Goal: Information Seeking & Learning: Learn about a topic

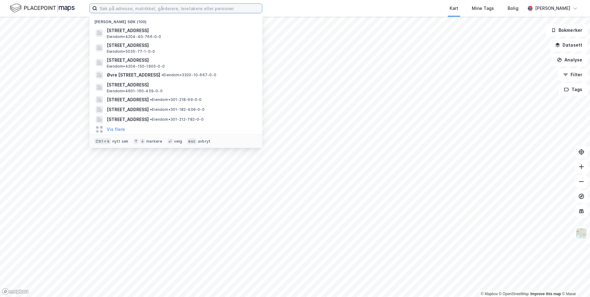
click at [174, 8] on input at bounding box center [179, 8] width 165 height 9
paste input "[STREET_ADDRESS]"
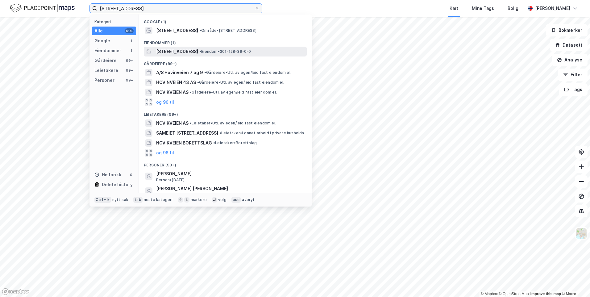
type input "[STREET_ADDRESS]"
click at [198, 51] on span "[STREET_ADDRESS]" at bounding box center [177, 51] width 42 height 7
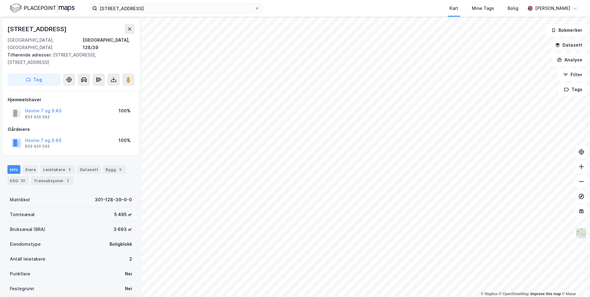
click at [573, 44] on button "Datasett" at bounding box center [568, 45] width 38 height 12
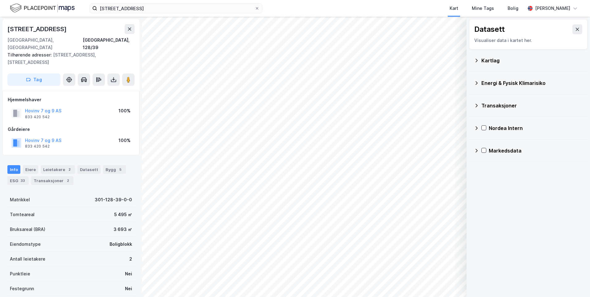
click at [476, 63] on div "Kartlag" at bounding box center [528, 60] width 109 height 15
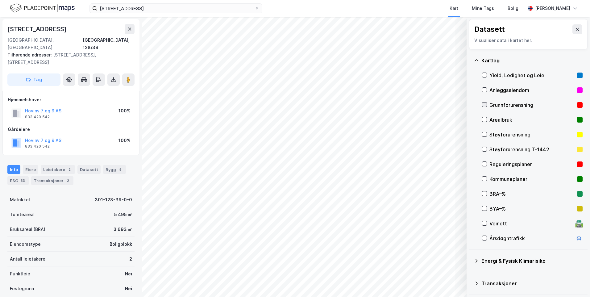
click at [486, 103] on div at bounding box center [484, 104] width 5 height 5
click at [477, 59] on icon at bounding box center [476, 60] width 5 height 5
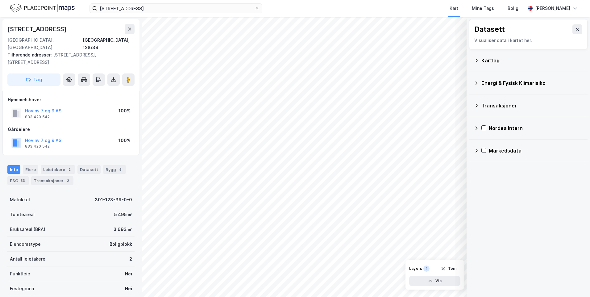
click at [473, 81] on div "Energi & Fysisk Klimarisiko" at bounding box center [528, 83] width 118 height 23
click at [476, 82] on icon at bounding box center [476, 83] width 2 height 4
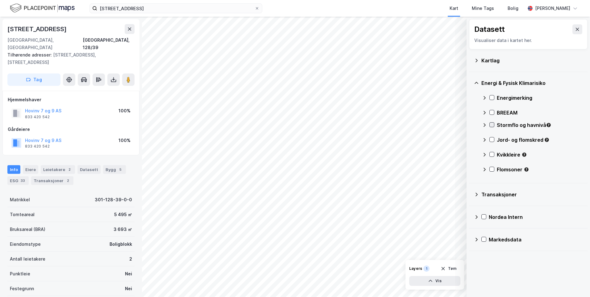
click at [491, 125] on icon at bounding box center [491, 124] width 4 height 4
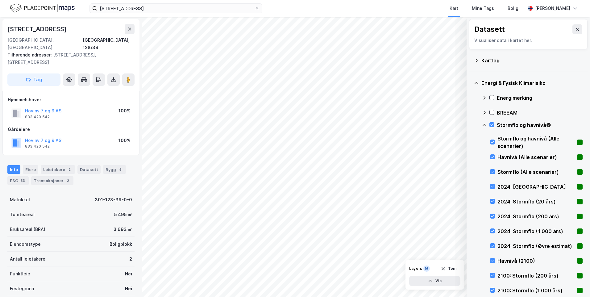
click at [484, 123] on icon at bounding box center [484, 124] width 5 height 5
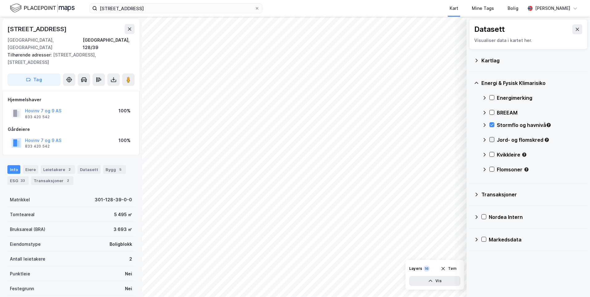
click at [492, 138] on icon at bounding box center [491, 139] width 4 height 4
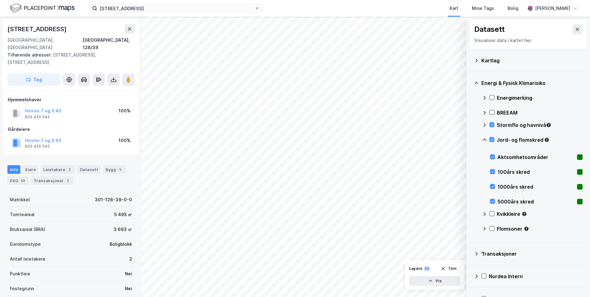
click at [484, 138] on icon at bounding box center [484, 139] width 5 height 5
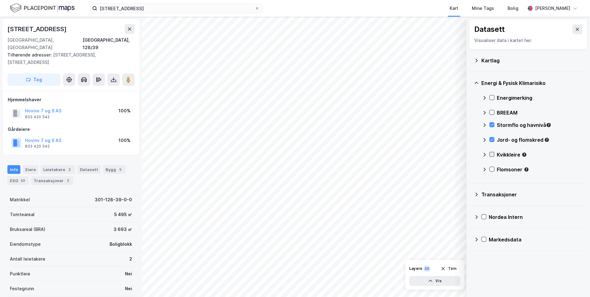
click at [490, 154] on icon at bounding box center [491, 154] width 4 height 4
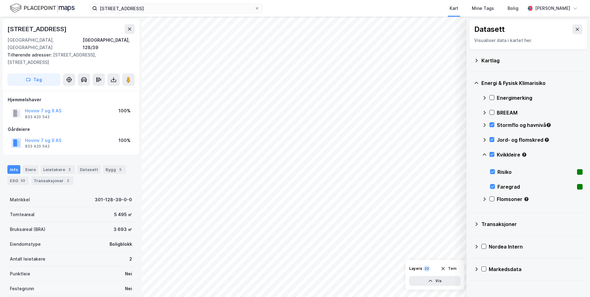
click at [483, 153] on icon at bounding box center [484, 154] width 5 height 5
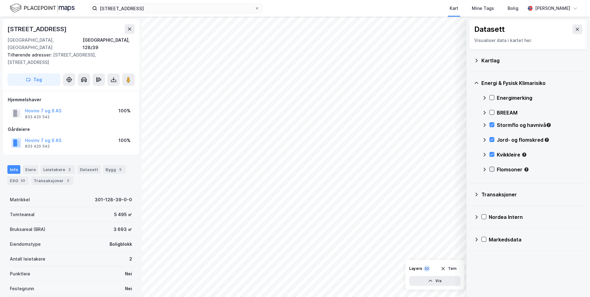
click at [491, 169] on icon at bounding box center [491, 169] width 4 height 4
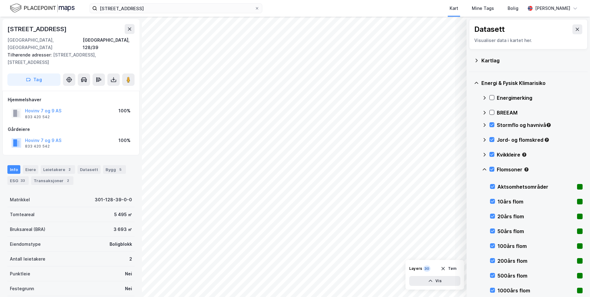
click at [483, 168] on icon at bounding box center [484, 169] width 5 height 5
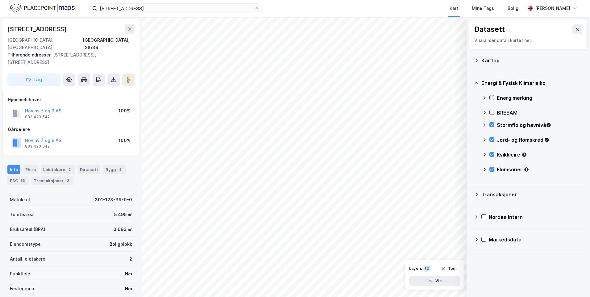
click at [493, 96] on icon at bounding box center [491, 97] width 4 height 4
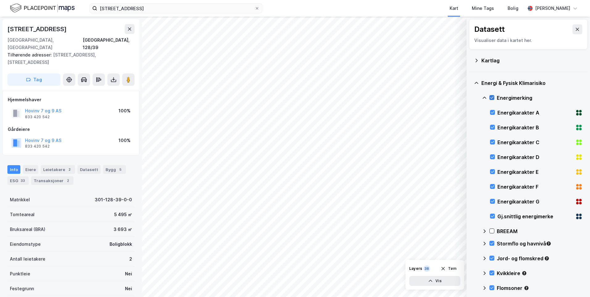
click at [491, 97] on icon at bounding box center [491, 97] width 4 height 4
click at [492, 215] on icon at bounding box center [492, 216] width 4 height 4
click at [482, 95] on icon at bounding box center [484, 97] width 5 height 5
